Goal: Task Accomplishment & Management: Use online tool/utility

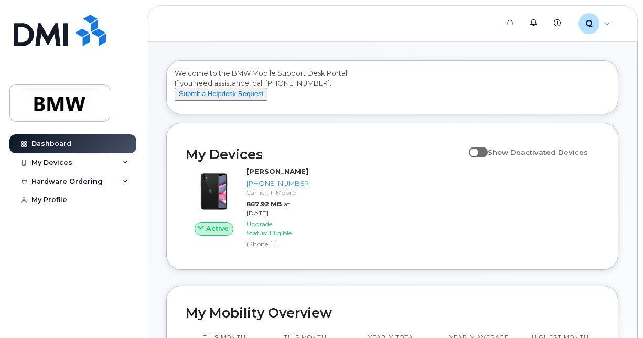
scroll to position [35, 0]
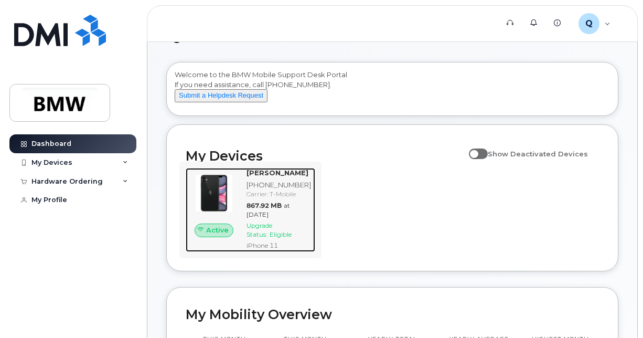
click at [227, 235] on span "Active" at bounding box center [217, 230] width 23 height 10
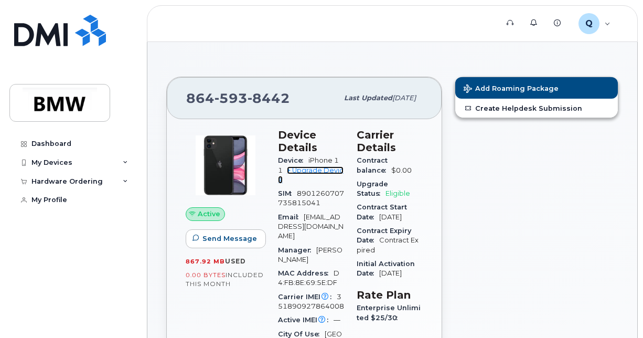
click at [305, 169] on link "+ Upgrade Device" at bounding box center [311, 174] width 66 height 17
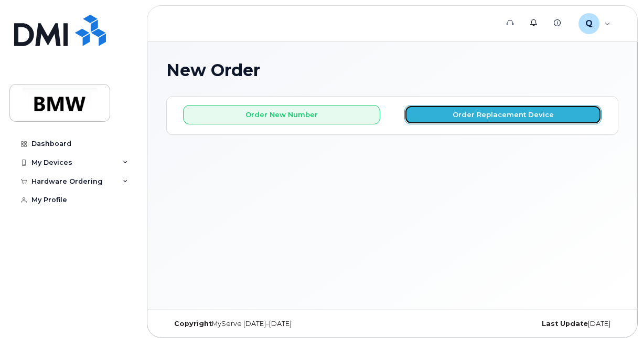
click at [467, 117] on button "Order Replacement Device" at bounding box center [502, 114] width 197 height 19
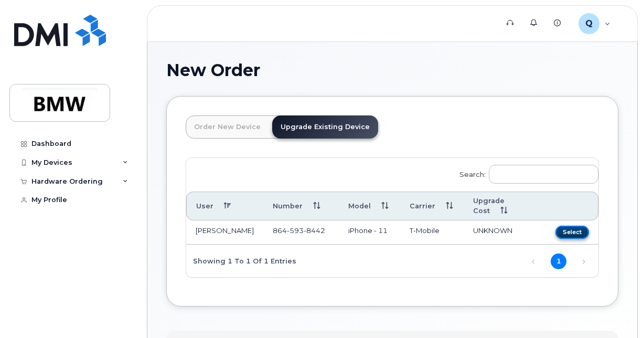
click at [578, 225] on button "Select" at bounding box center [572, 231] width 34 height 13
